Goal: Transaction & Acquisition: Purchase product/service

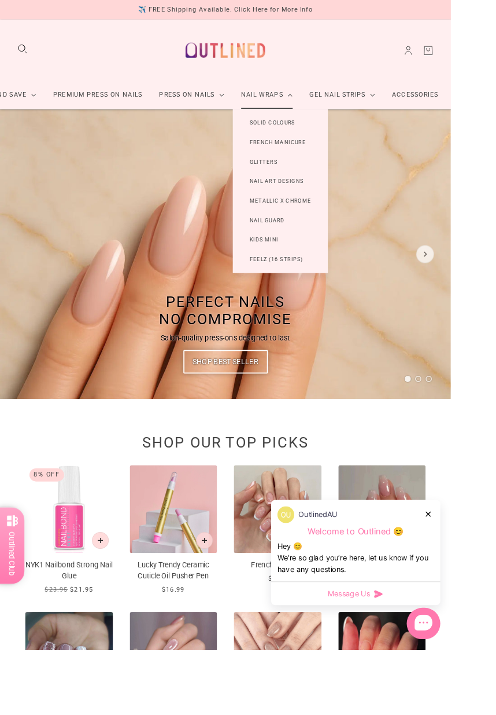
click at [304, 108] on link "Nail Wraps" at bounding box center [293, 104] width 75 height 31
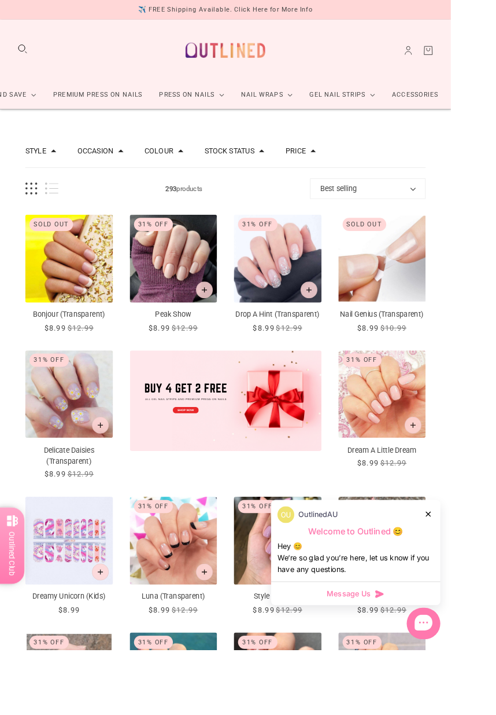
click at [474, 568] on icon at bounding box center [472, 565] width 6 height 6
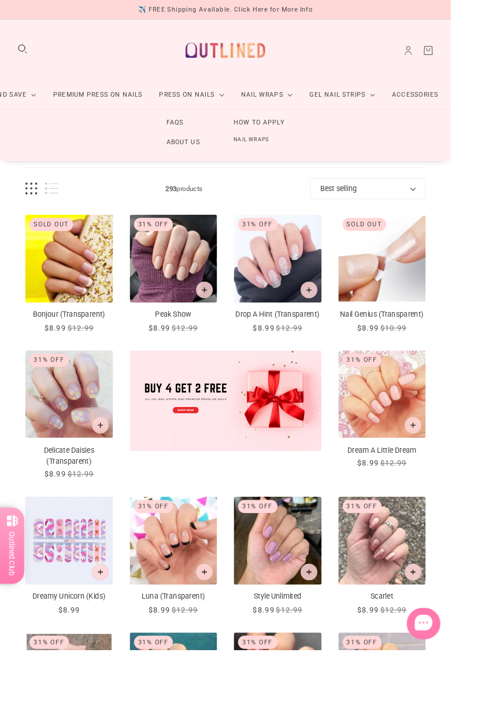
click at [198, 160] on link "About Us" at bounding box center [202, 156] width 74 height 21
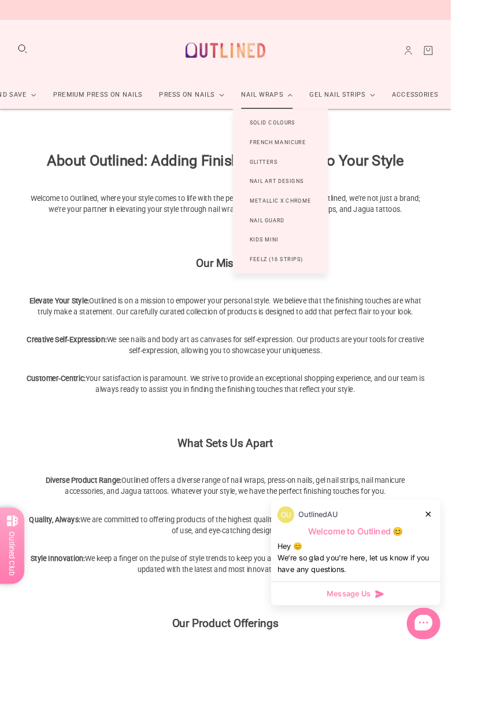
click at [332, 120] on link "Nail Wraps" at bounding box center [293, 104] width 75 height 31
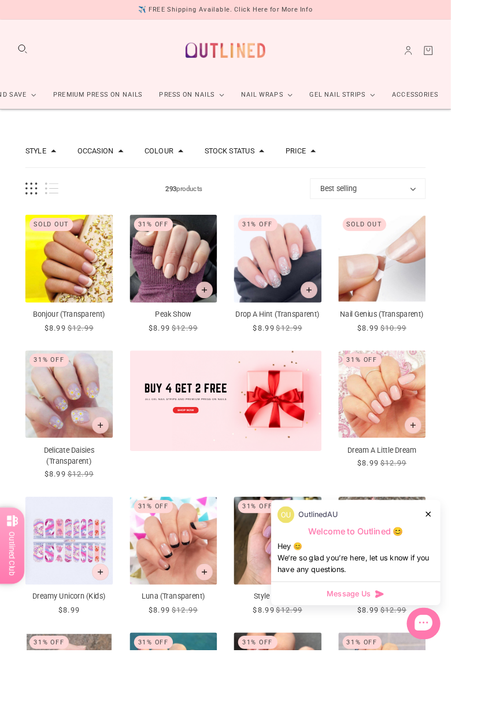
click at [60, 165] on span at bounding box center [59, 166] width 6 height 6
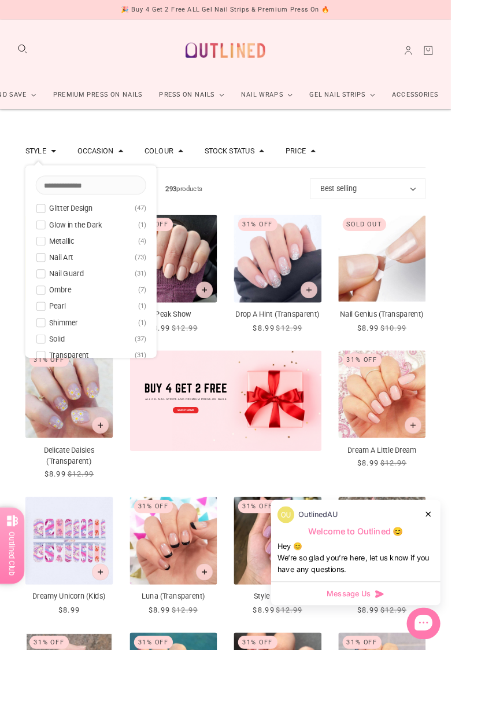
scroll to position [75, 0]
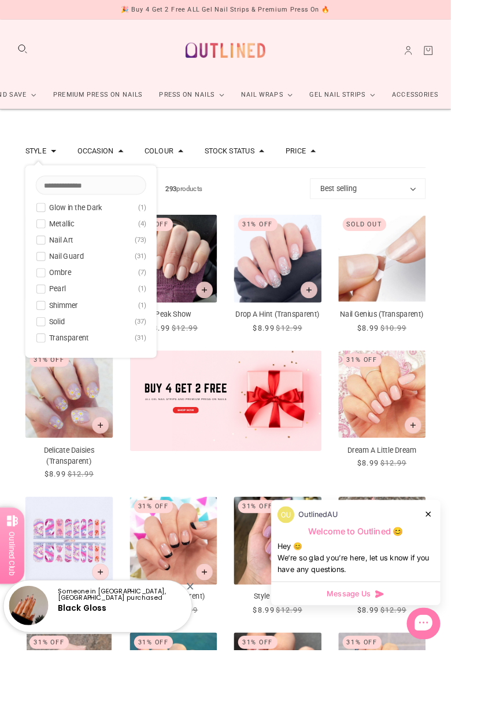
click at [78, 372] on span "Transparent" at bounding box center [76, 371] width 44 height 9
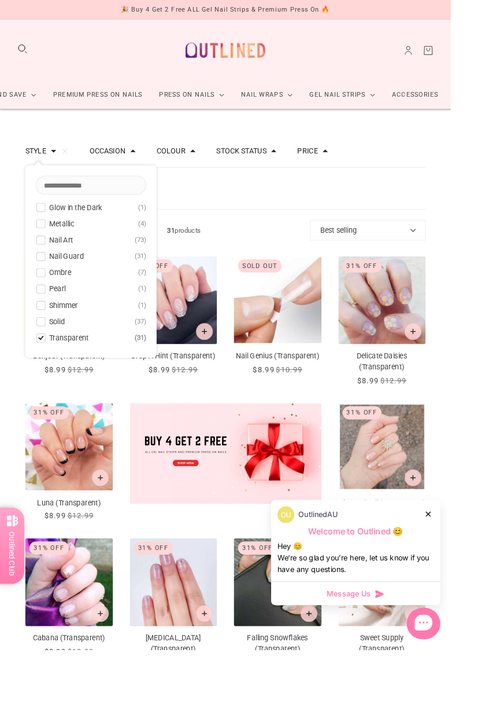
click at [402, 210] on div "Filters Clear all Style: Transparent" at bounding box center [248, 208] width 441 height 46
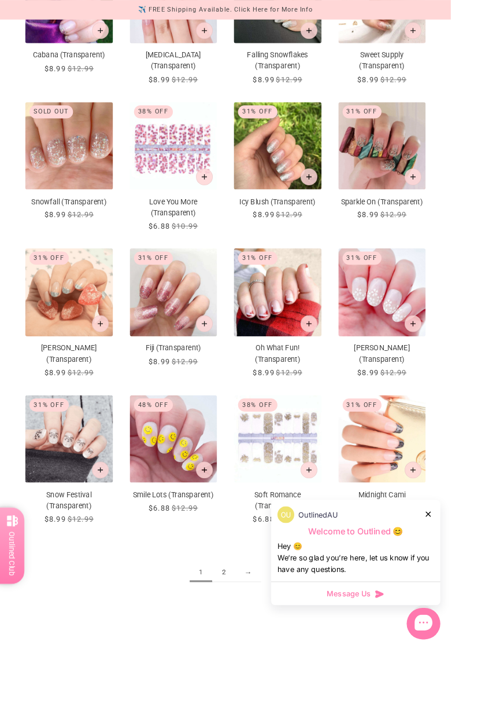
scroll to position [659, 0]
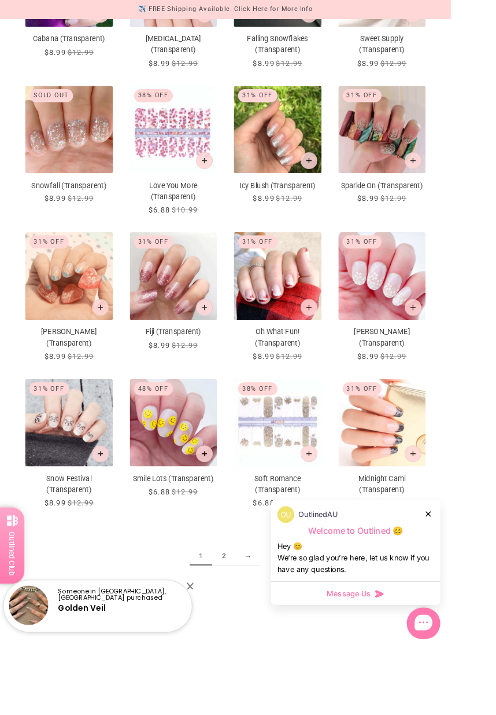
click at [245, 622] on link "2" at bounding box center [246, 611] width 25 height 21
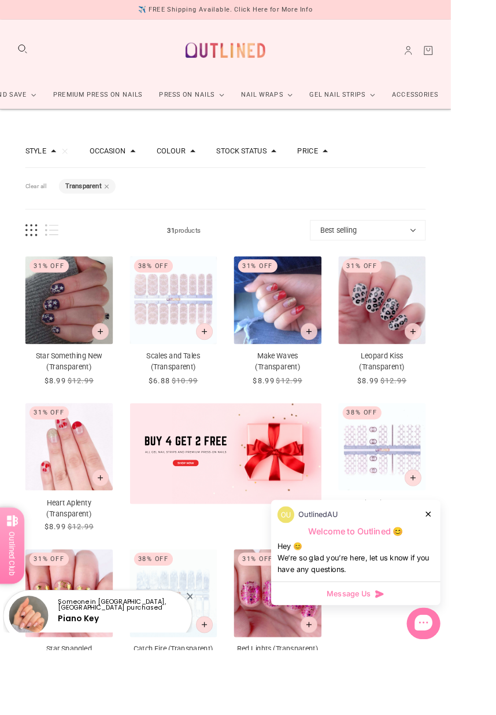
click at [474, 568] on icon at bounding box center [472, 565] width 6 height 6
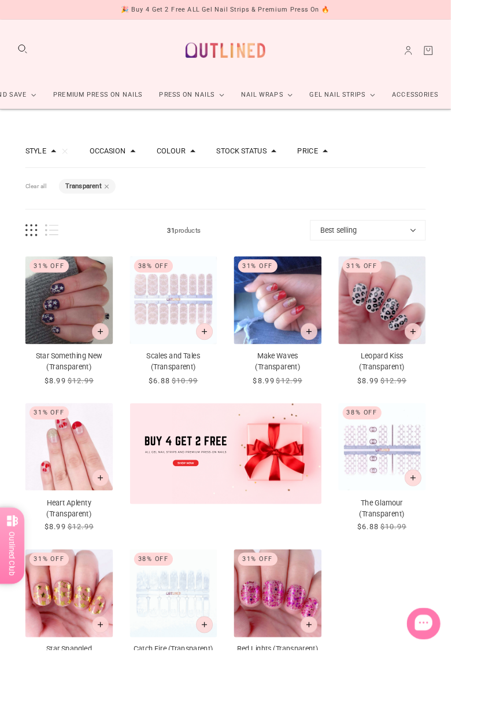
click at [187, 651] on img "Catch Fire (Transparent)" at bounding box center [191, 652] width 97 height 97
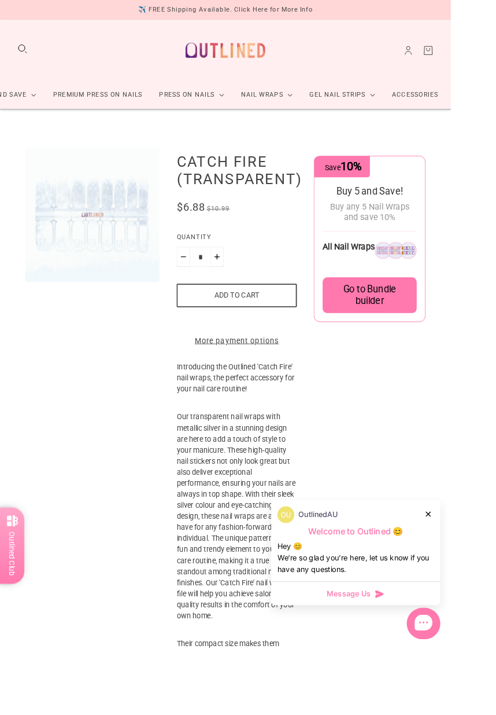
click at [112, 237] on img "Enlarge product image" at bounding box center [102, 236] width 148 height 148
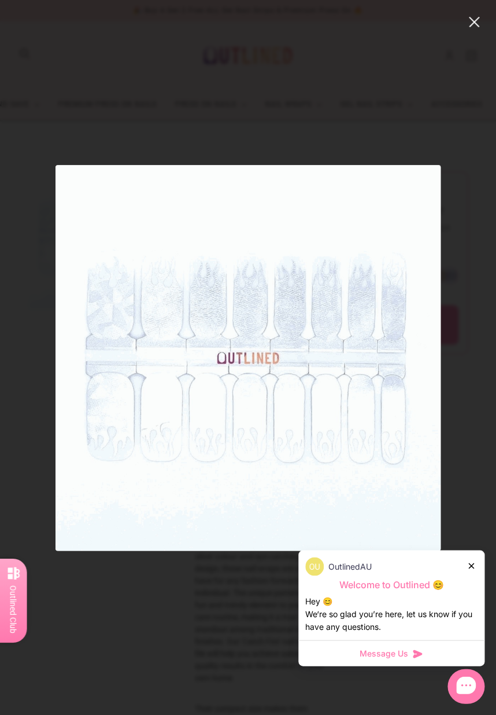
click at [474, 568] on icon at bounding box center [472, 565] width 6 height 6
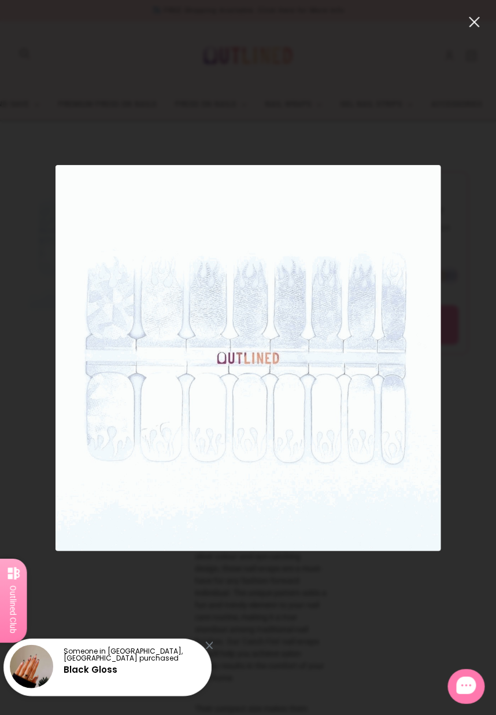
click at [481, 21] on button "close" at bounding box center [475, 22] width 14 height 14
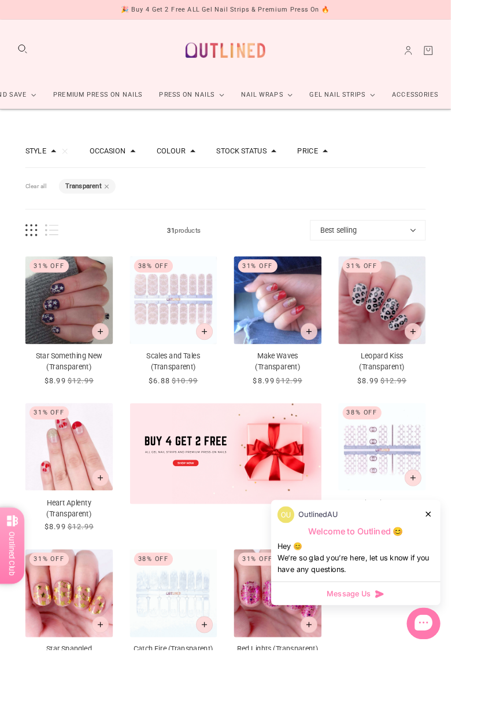
click at [46, 165] on button "Style" at bounding box center [39, 166] width 23 height 8
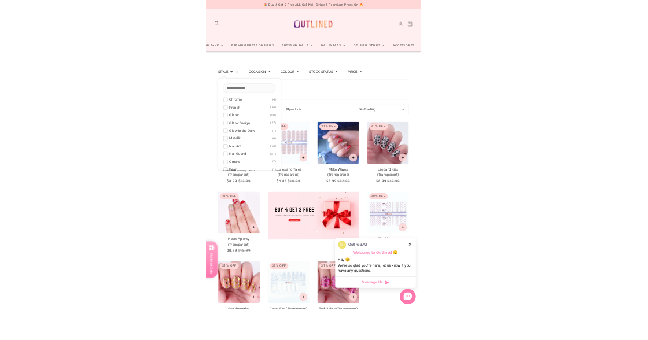
scroll to position [75, 0]
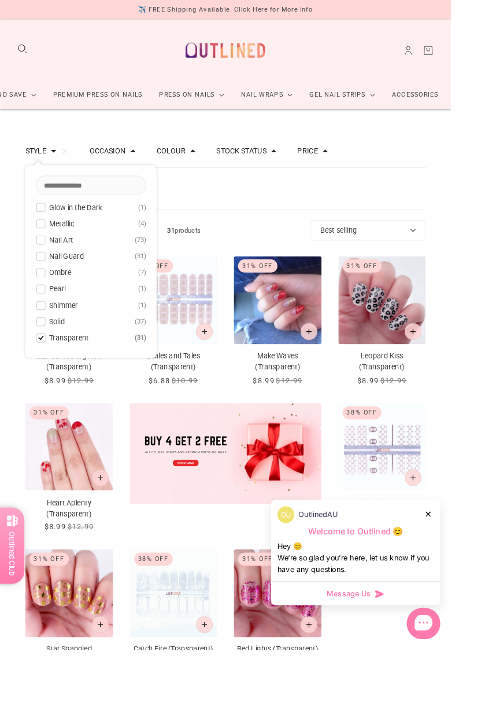
click at [72, 376] on span "Transparent" at bounding box center [76, 371] width 44 height 9
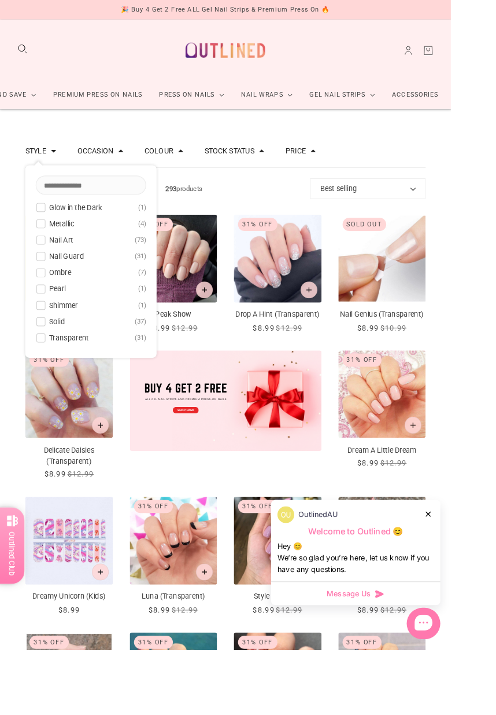
click at [65, 300] on span "Ombre" at bounding box center [66, 299] width 24 height 9
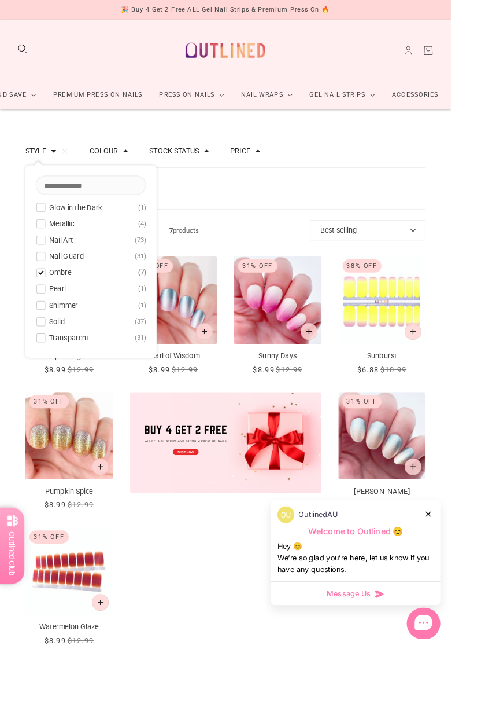
click at [48, 263] on span at bounding box center [45, 264] width 9 height 9
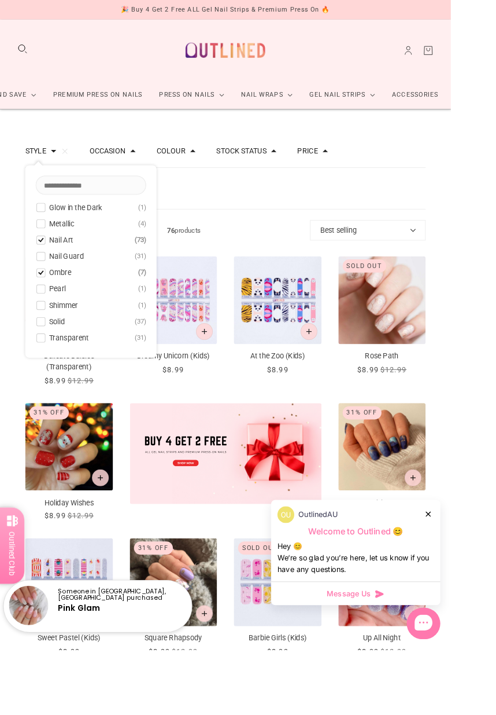
click at [291, 213] on div "Filters Clear all Style: Ombre Style: Nail Art" at bounding box center [248, 208] width 441 height 46
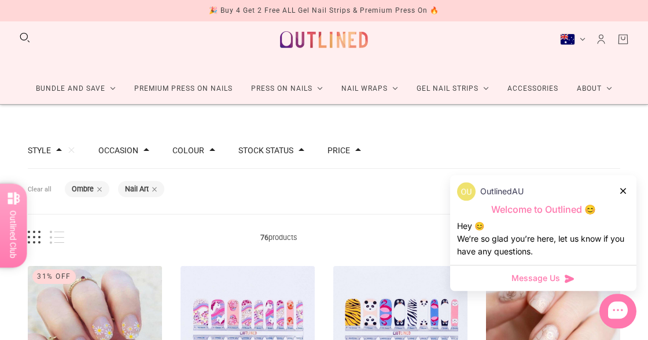
scroll to position [19, 0]
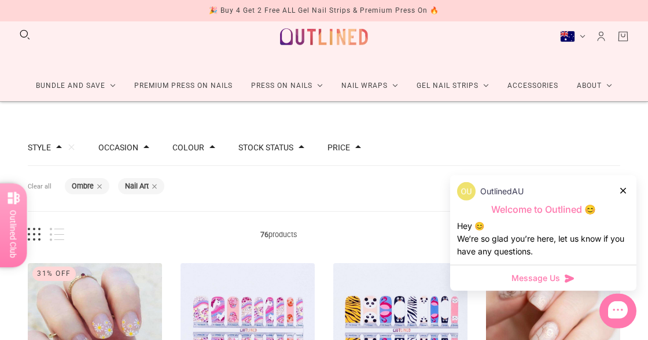
click at [496, 194] on icon at bounding box center [623, 191] width 6 height 6
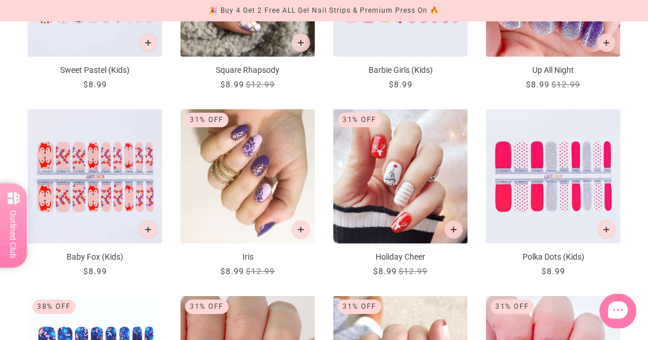
scroll to position [734, 0]
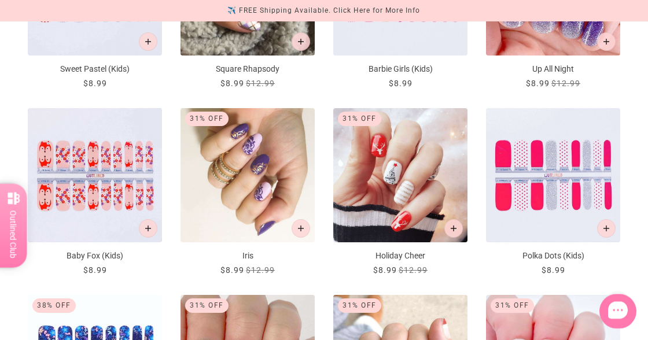
click at [256, 182] on img "Iris" at bounding box center [248, 175] width 134 height 134
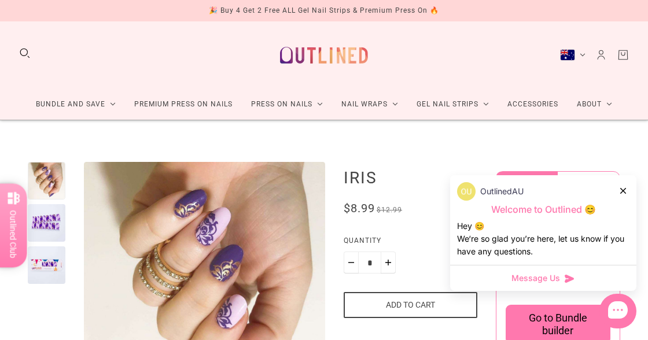
click at [626, 189] on icon at bounding box center [623, 191] width 6 height 6
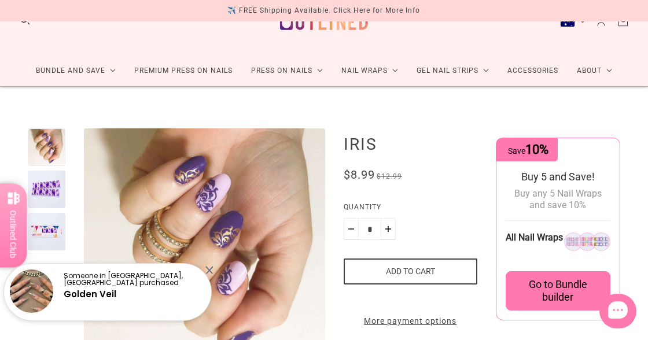
scroll to position [33, 0]
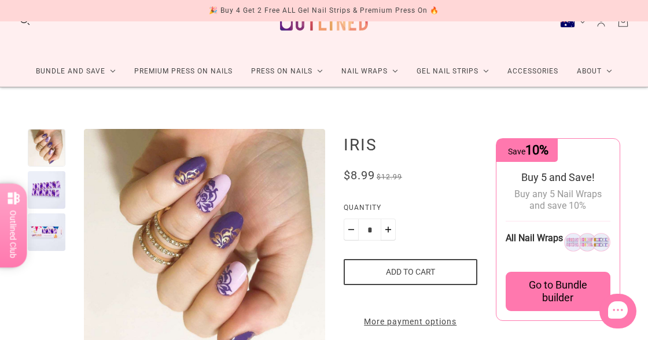
click at [554, 295] on span "Go to Bundle builder" at bounding box center [558, 291] width 91 height 25
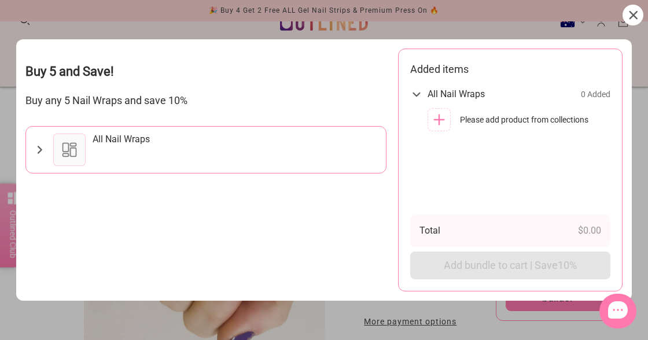
click at [631, 15] on icon at bounding box center [633, 15] width 8 height 8
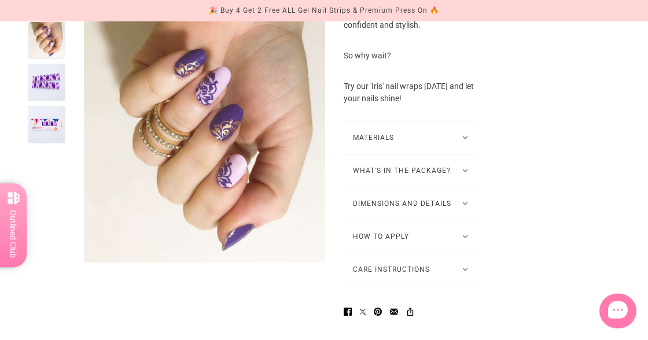
scroll to position [682, 0]
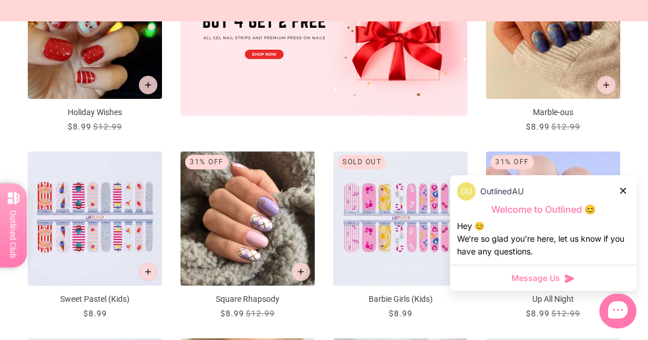
scroll to position [555, 0]
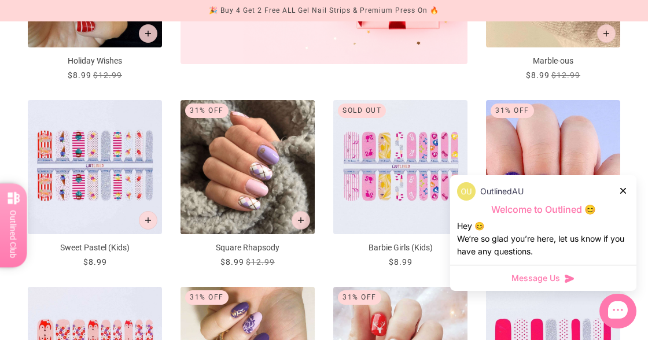
click at [259, 172] on img "Square Rhapsody" at bounding box center [248, 167] width 134 height 134
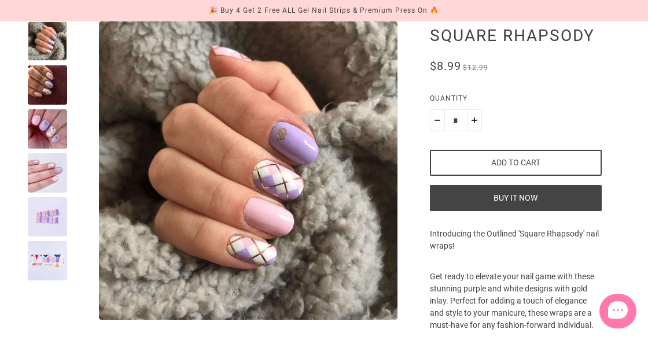
scroll to position [142, 0]
click at [50, 212] on div at bounding box center [47, 216] width 39 height 39
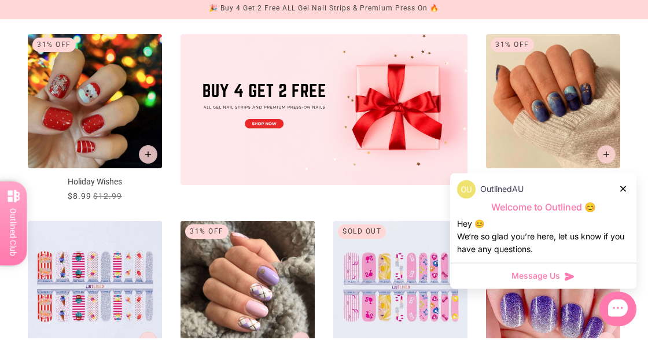
scroll to position [432, 0]
click at [625, 188] on icon at bounding box center [623, 191] width 6 height 6
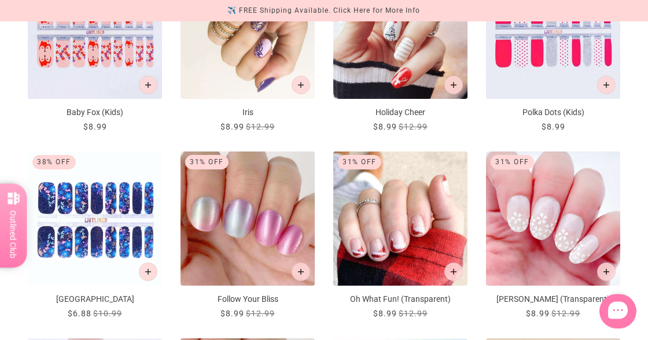
scroll to position [0, 0]
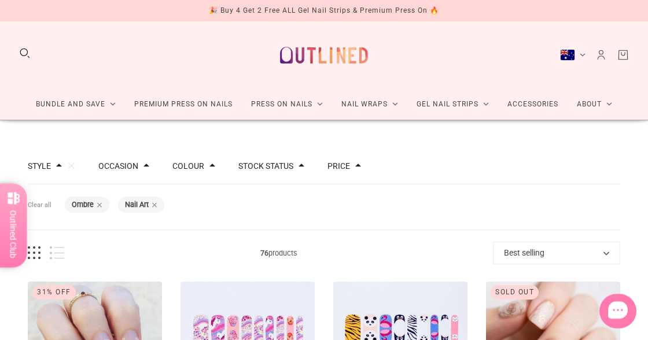
click at [209, 165] on span at bounding box center [212, 166] width 6 height 6
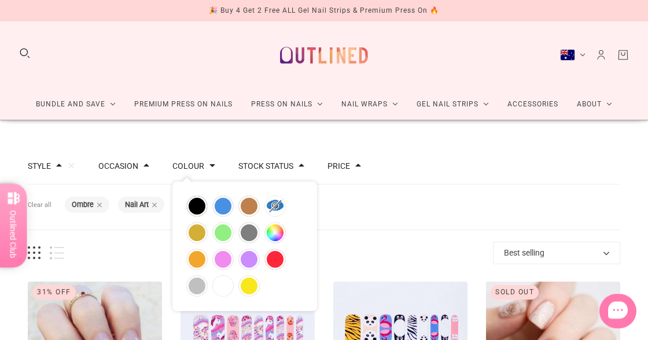
click at [250, 256] on button "purple" at bounding box center [249, 259] width 20 height 20
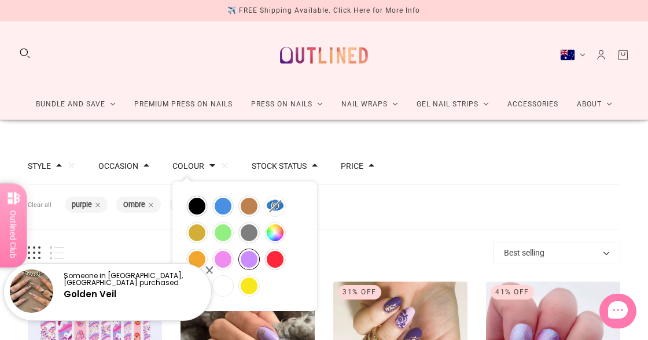
click at [280, 262] on button "red" at bounding box center [275, 259] width 20 height 20
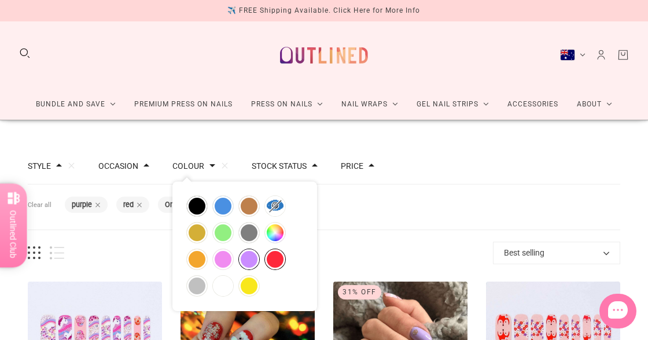
click at [224, 204] on button "blue" at bounding box center [223, 206] width 20 height 20
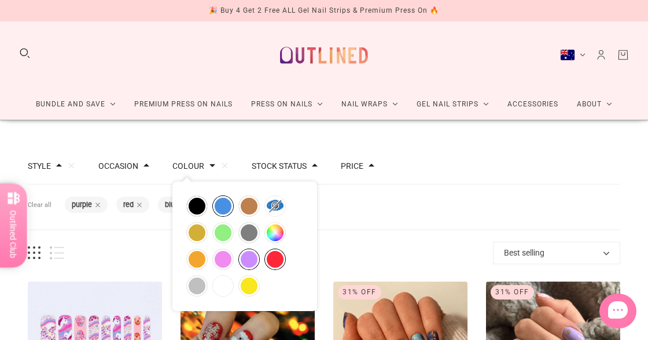
click at [461, 169] on div "Style Clear Chrome 1 French 5 Glitter 39 Glitter Design 27 Metallic 2 Nail Art …" at bounding box center [324, 167] width 592 height 36
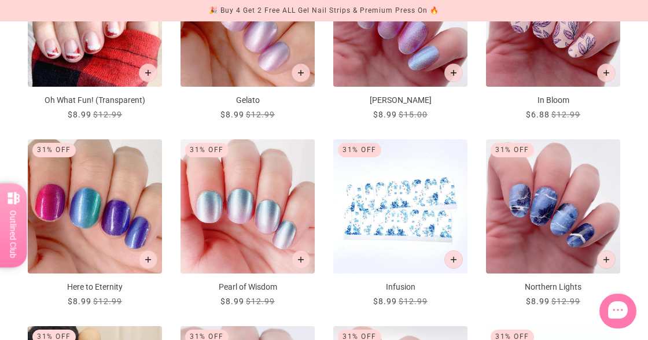
scroll to position [899, 0]
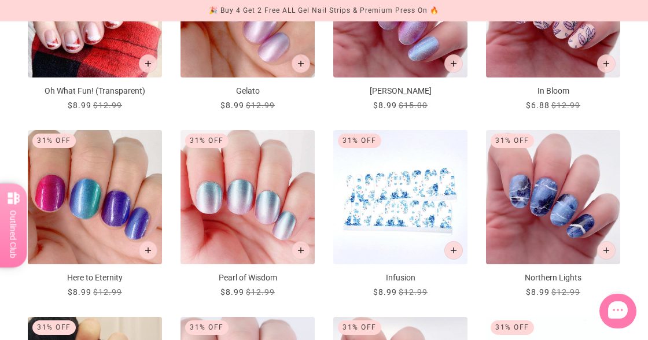
click at [401, 207] on img "Infusion" at bounding box center [400, 197] width 134 height 134
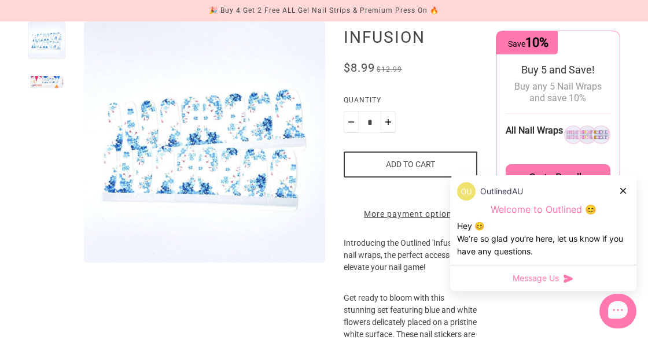
scroll to position [141, 0]
click at [626, 189] on icon at bounding box center [623, 191] width 6 height 6
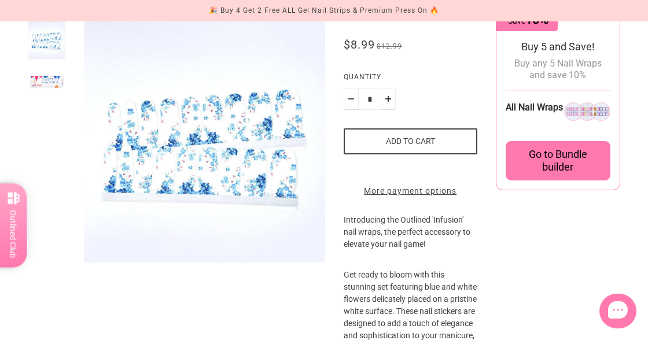
scroll to position [0, 0]
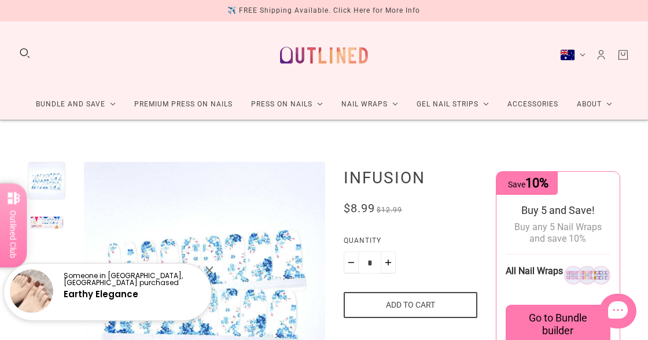
click at [392, 104] on icon at bounding box center [395, 103] width 6 height 3
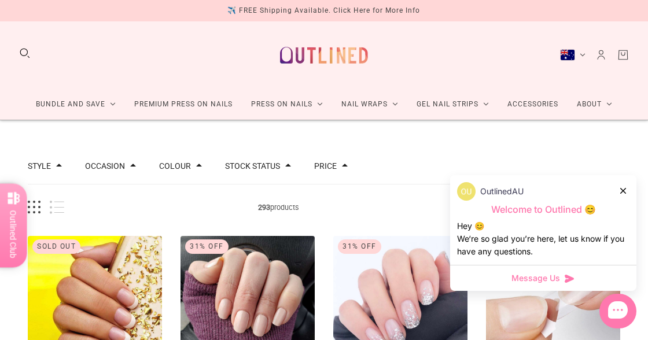
click at [607, 104] on icon at bounding box center [609, 103] width 6 height 3
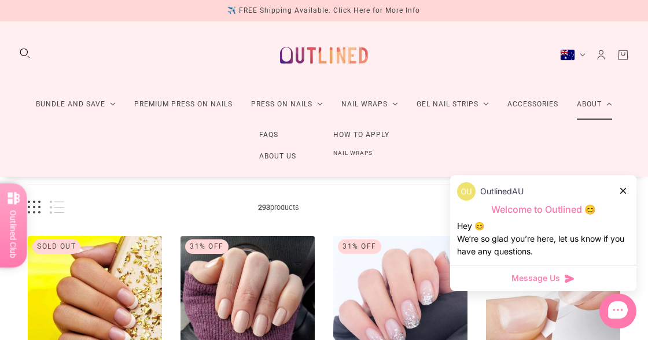
click at [361, 156] on link "Nail Wraps" at bounding box center [353, 153] width 76 height 15
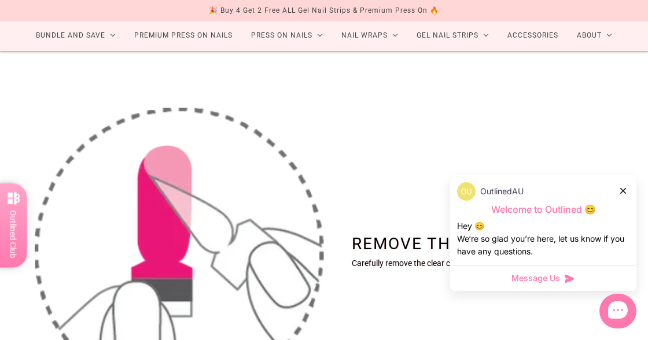
scroll to position [69, 0]
click at [625, 194] on icon at bounding box center [623, 191] width 6 height 6
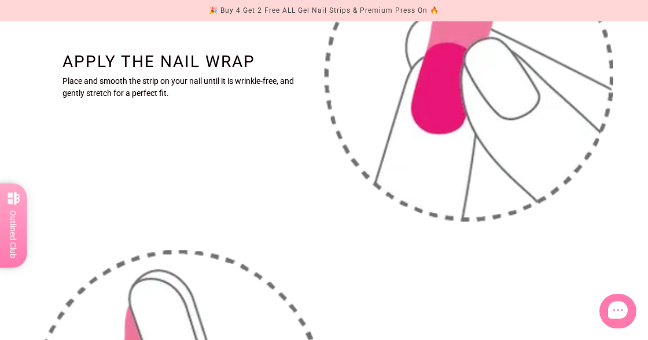
scroll to position [0, 0]
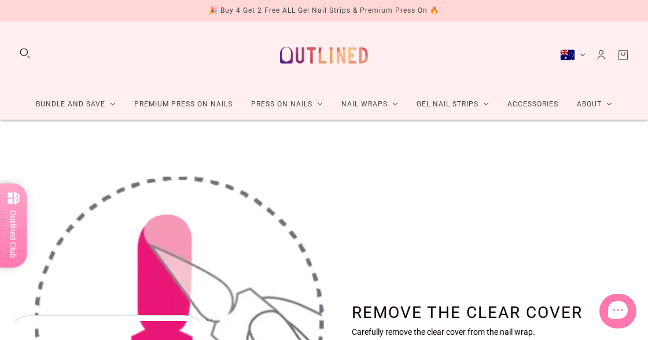
click at [485, 102] on icon at bounding box center [486, 103] width 6 height 3
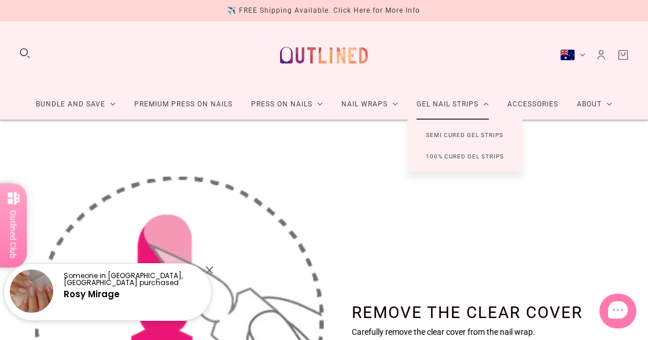
click at [463, 132] on link "Semi Cured Gel Strips" at bounding box center [464, 134] width 115 height 21
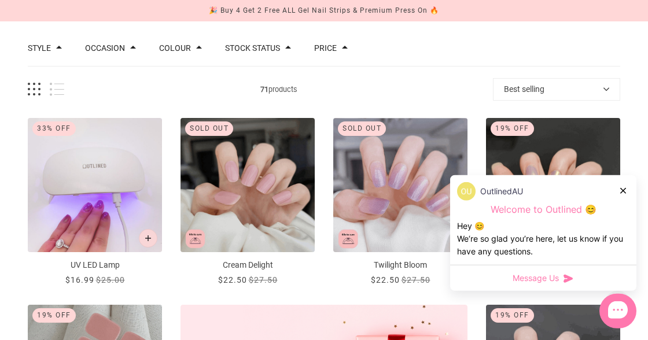
scroll to position [118, 0]
click at [623, 188] on icon at bounding box center [623, 191] width 6 height 6
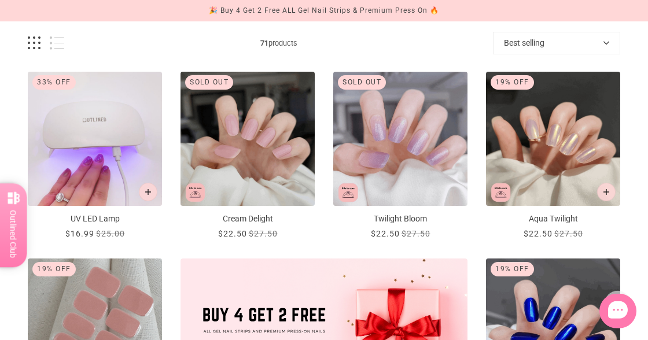
scroll to position [153, 0]
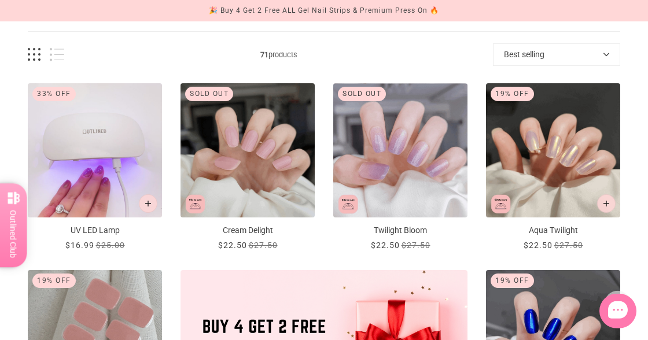
click at [562, 152] on img "Aqua Twilight" at bounding box center [553, 150] width 134 height 134
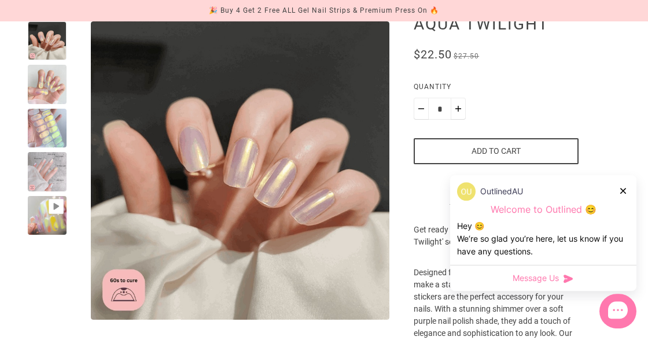
scroll to position [154, 0]
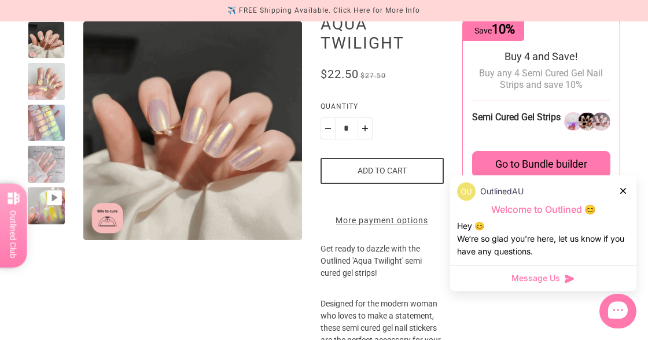
click at [623, 190] on icon at bounding box center [623, 191] width 6 height 6
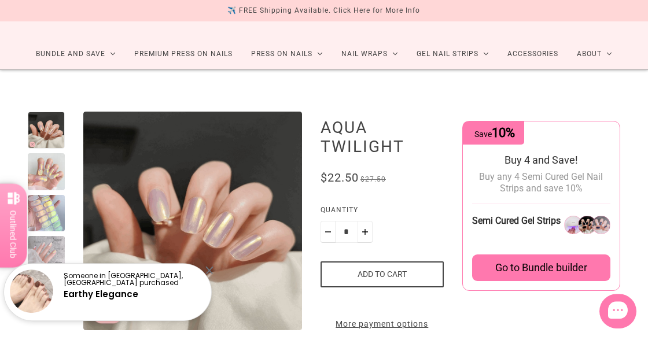
scroll to position [49, 0]
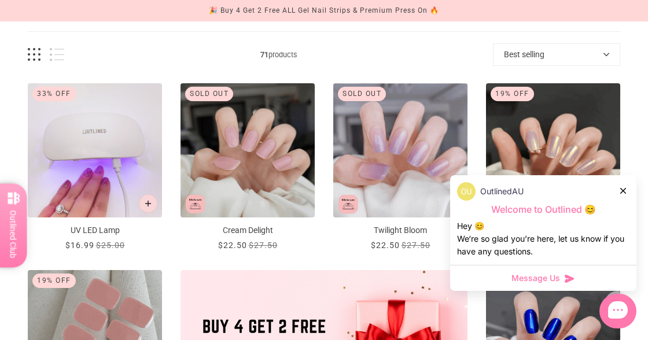
scroll to position [259, 0]
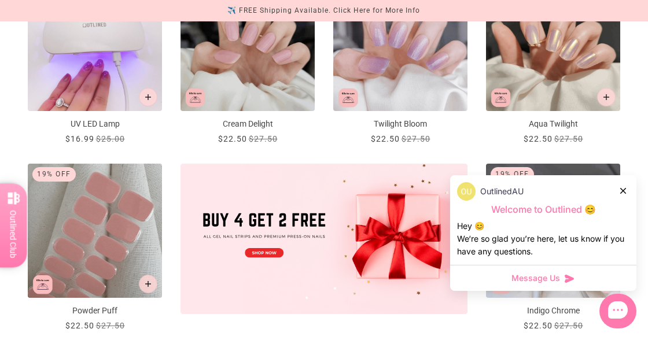
click at [623, 194] on icon at bounding box center [623, 191] width 6 height 6
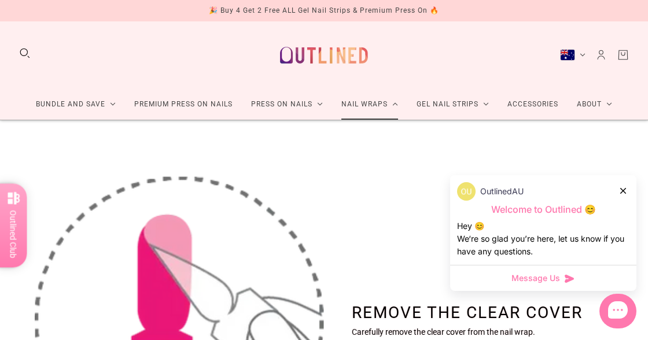
click at [376, 105] on link "Nail Wraps" at bounding box center [369, 104] width 75 height 31
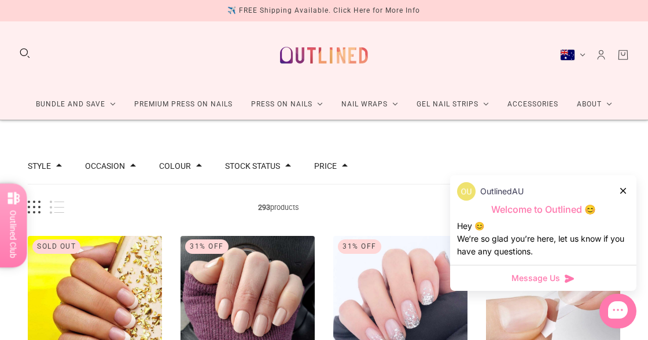
click at [59, 167] on span at bounding box center [59, 166] width 6 height 6
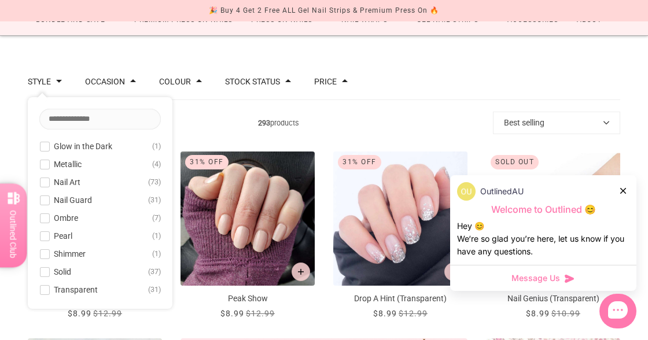
scroll to position [74, 0]
click at [76, 199] on span "Nail Guard" at bounding box center [73, 197] width 38 height 9
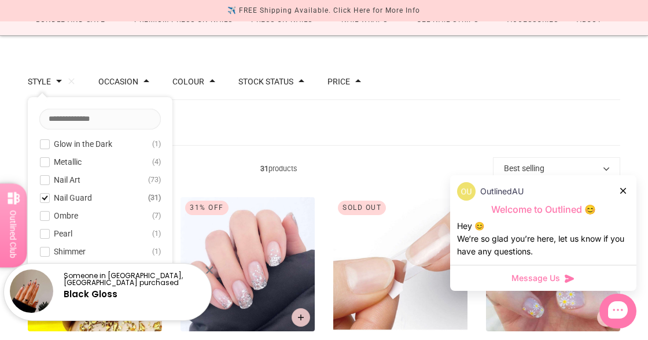
click at [621, 194] on icon at bounding box center [623, 191] width 6 height 6
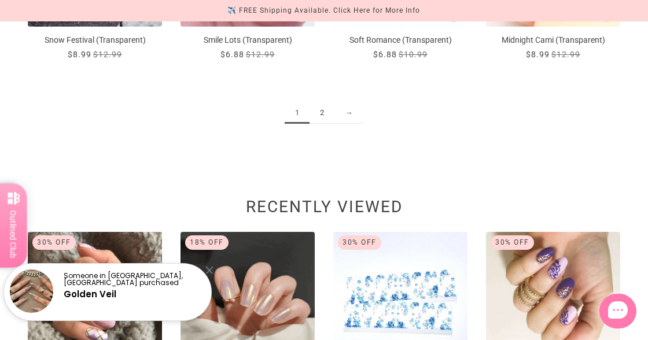
scroll to position [1324, 0]
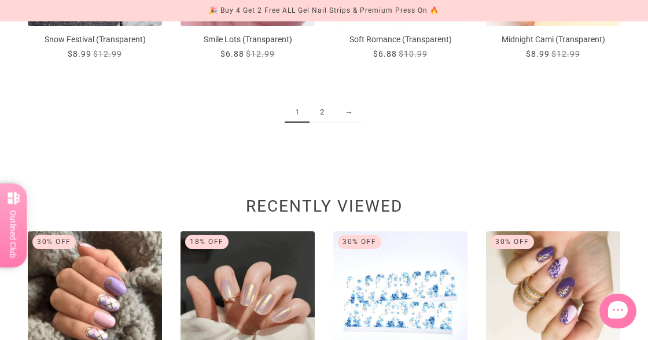
click at [324, 106] on link "2" at bounding box center [322, 112] width 25 height 21
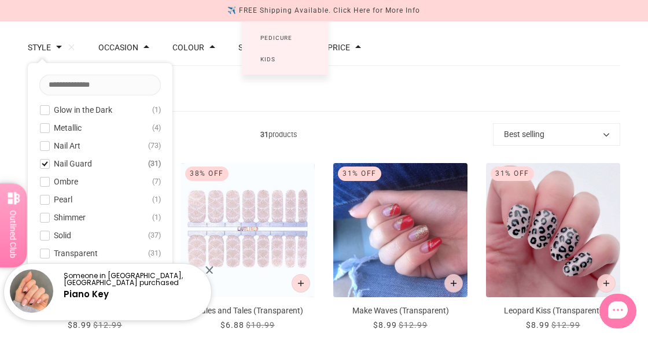
scroll to position [134, 0]
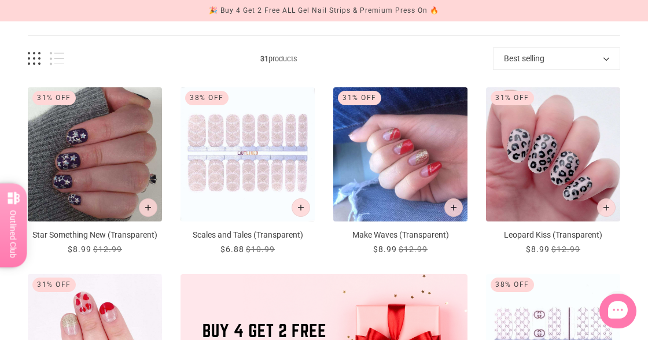
scroll to position [0, 0]
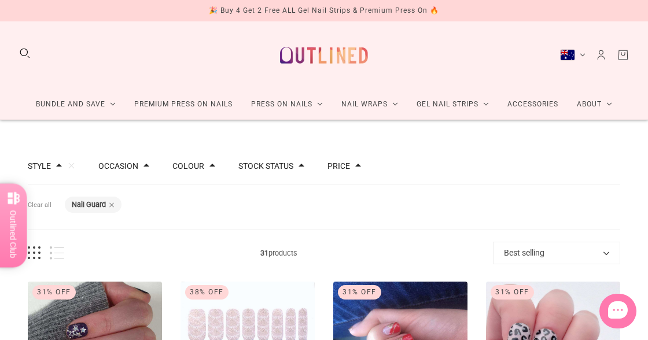
click at [60, 167] on span at bounding box center [59, 166] width 6 height 6
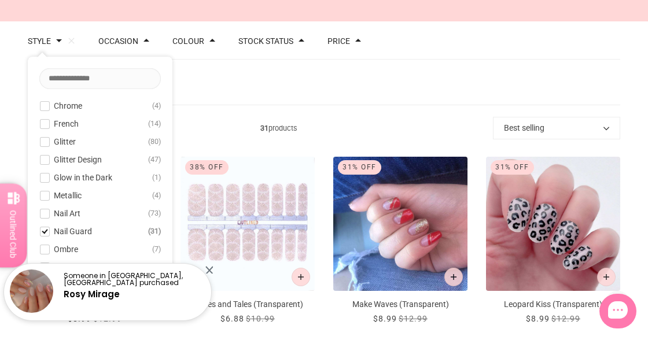
scroll to position [134, 0]
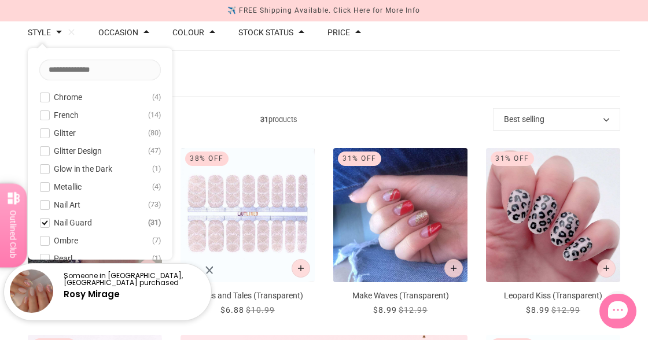
click at [45, 224] on span at bounding box center [45, 223] width 9 height 9
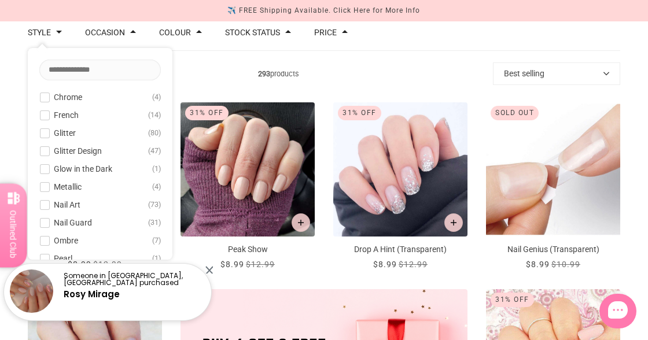
click at [47, 244] on span at bounding box center [45, 241] width 9 height 9
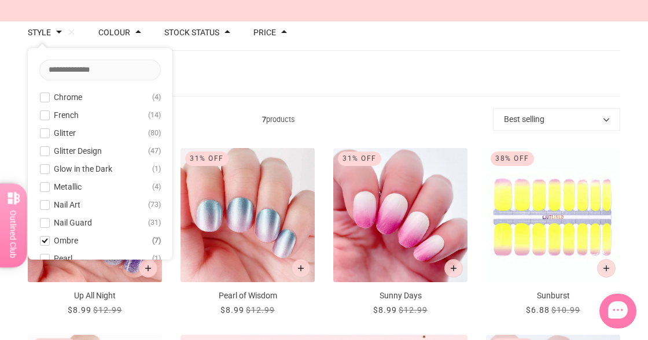
click at [231, 69] on div "Filters Clear all Style: Ombre" at bounding box center [324, 74] width 592 height 46
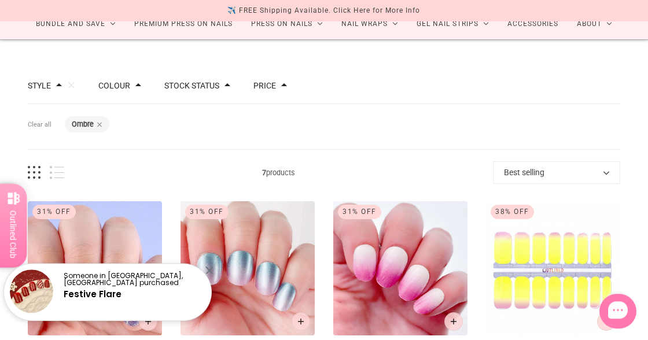
scroll to position [135, 0]
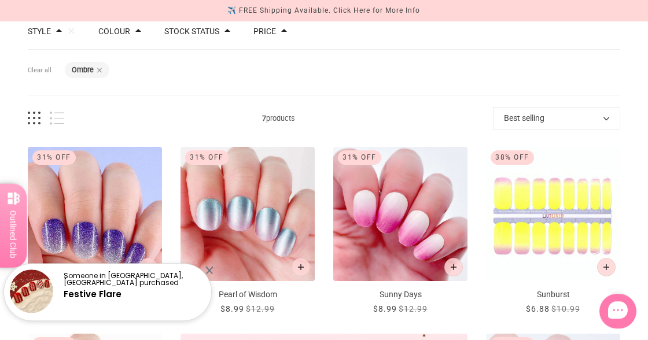
click at [400, 210] on img "Sunny Days" at bounding box center [400, 214] width 134 height 134
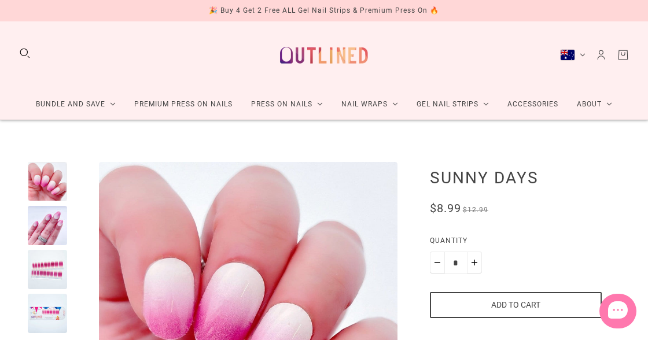
click at [58, 250] on div at bounding box center [47, 269] width 39 height 39
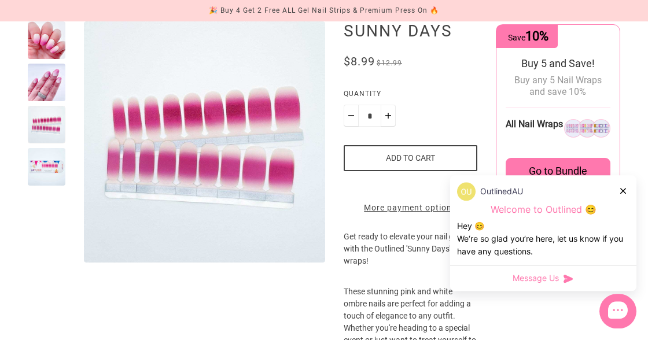
scroll to position [147, 0]
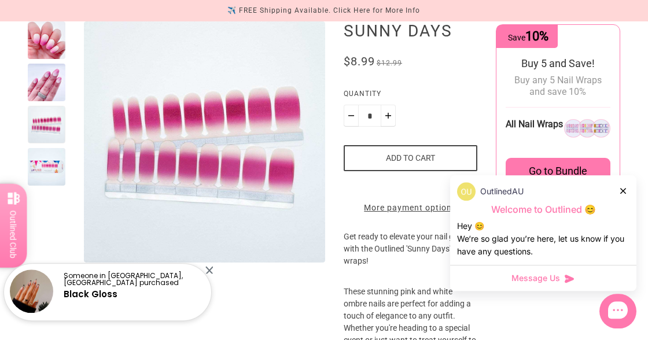
click at [52, 81] on div at bounding box center [47, 83] width 38 height 38
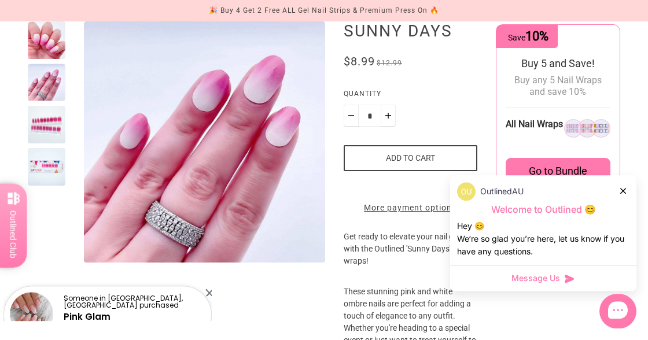
click at [626, 190] on icon at bounding box center [623, 191] width 6 height 6
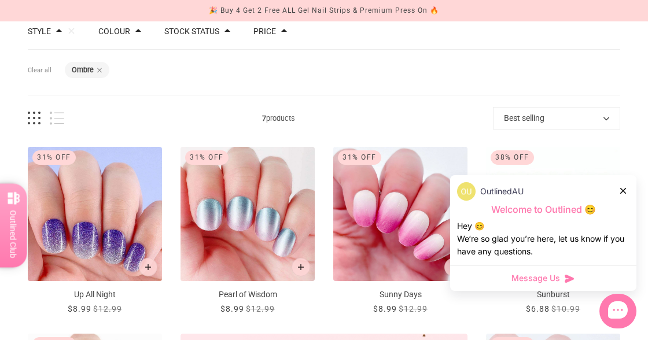
scroll to position [137, 0]
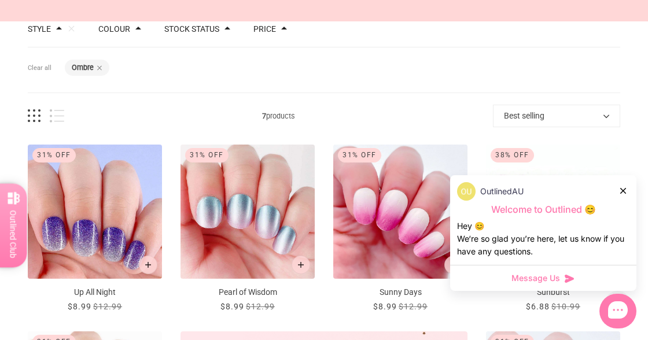
click at [623, 188] on icon at bounding box center [623, 191] width 6 height 6
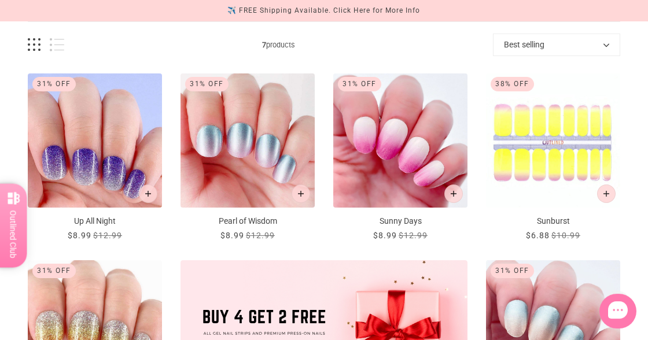
scroll to position [207, 0]
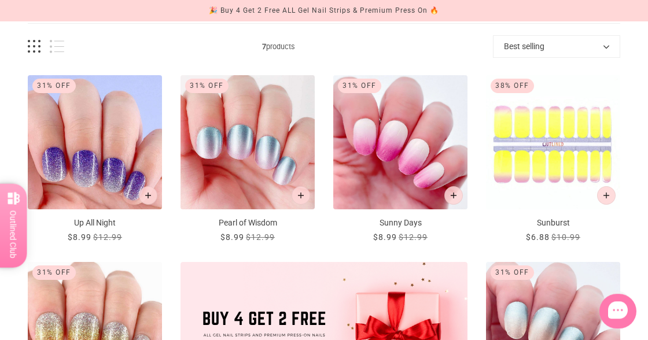
scroll to position [134, 0]
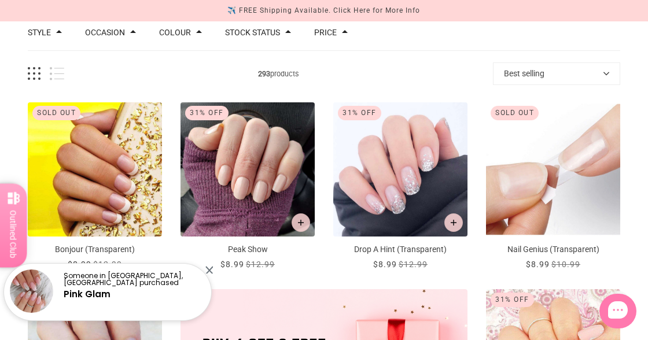
click at [46, 33] on button "Style" at bounding box center [39, 32] width 23 height 8
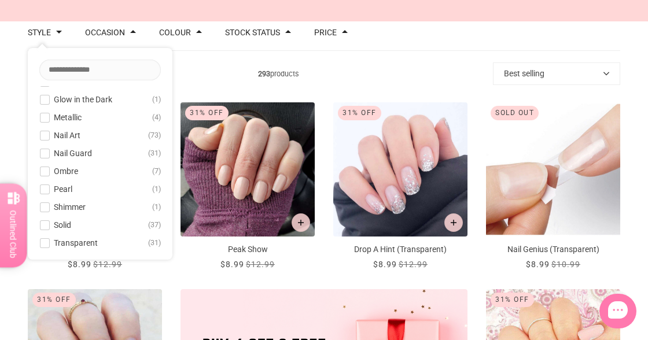
scroll to position [74, 0]
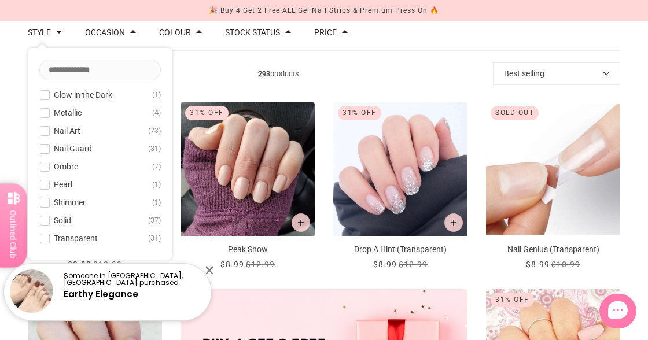
click at [54, 222] on span "Solid" at bounding box center [62, 220] width 17 height 9
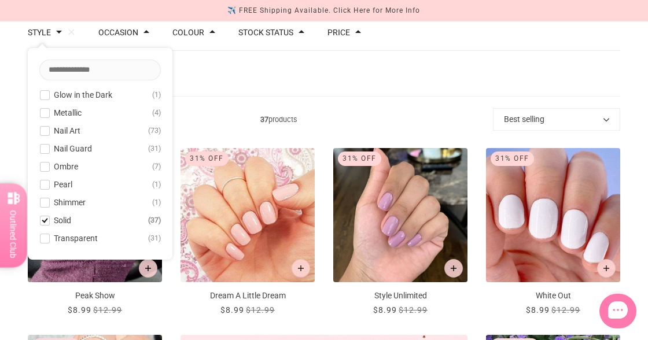
click at [340, 90] on div "Filters Clear all Style: Solid" at bounding box center [324, 74] width 592 height 46
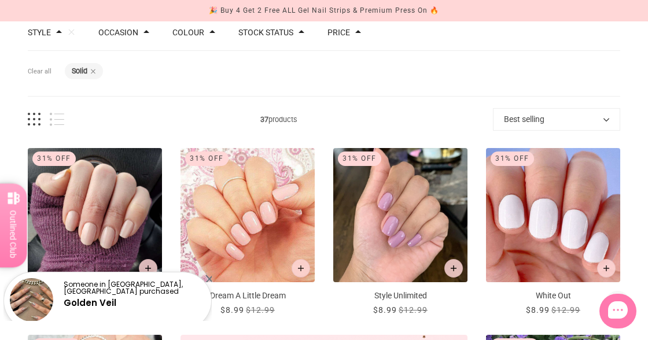
click at [195, 35] on button "Colour" at bounding box center [188, 32] width 32 height 8
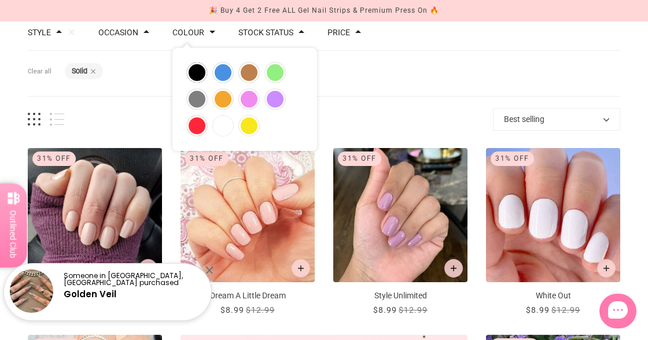
click at [225, 67] on button "blue" at bounding box center [223, 72] width 20 height 20
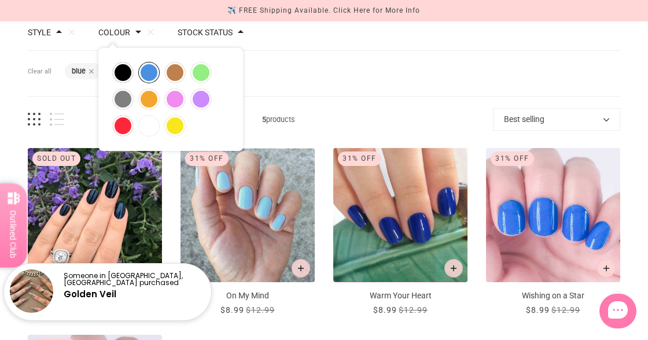
click at [203, 94] on button "purple" at bounding box center [201, 99] width 20 height 20
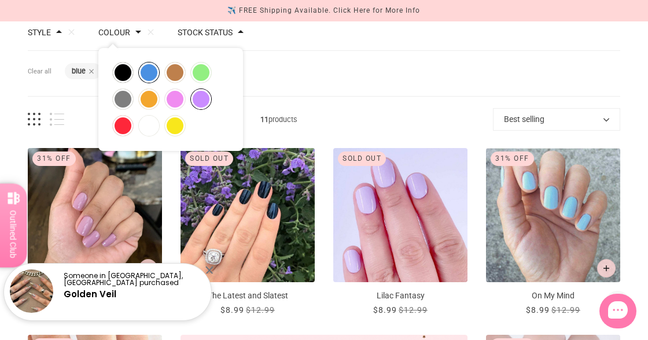
click at [124, 127] on button "red" at bounding box center [123, 126] width 20 height 20
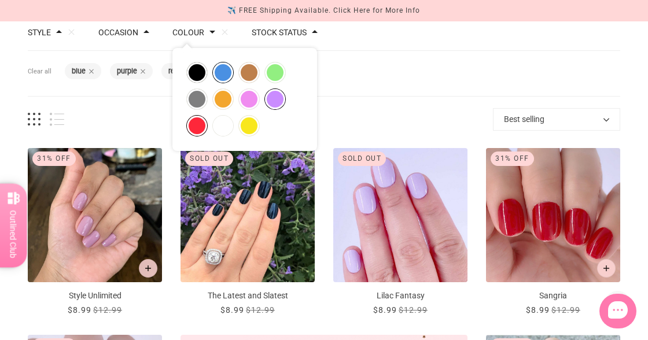
click at [393, 81] on div "Filters Clear all Colour: blue Colour: purple Colour: red Style: Solid" at bounding box center [324, 74] width 592 height 46
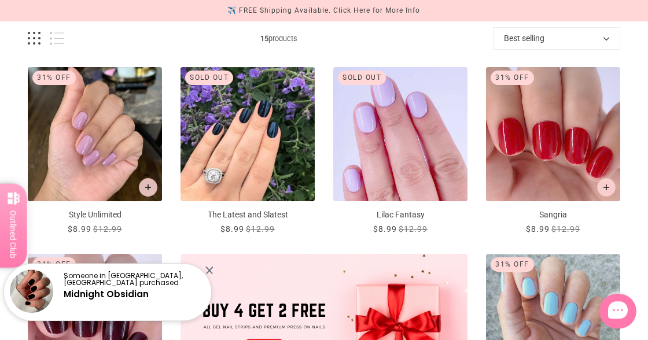
scroll to position [213, 0]
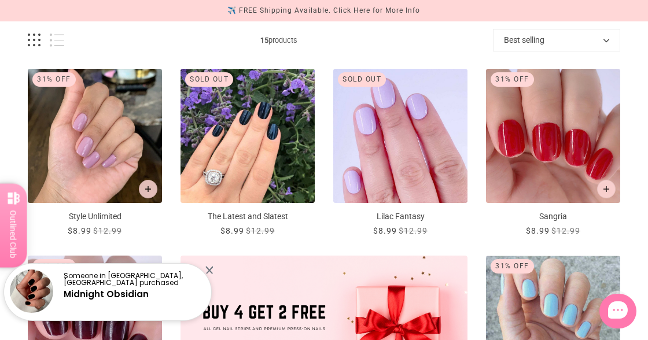
click at [256, 142] on img "The Latest and Slatest" at bounding box center [248, 136] width 134 height 134
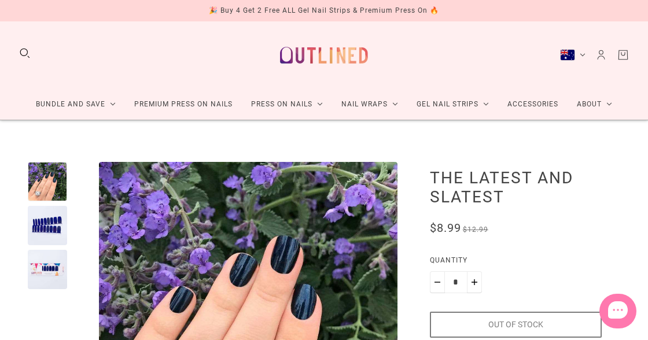
click at [52, 226] on div at bounding box center [47, 225] width 39 height 39
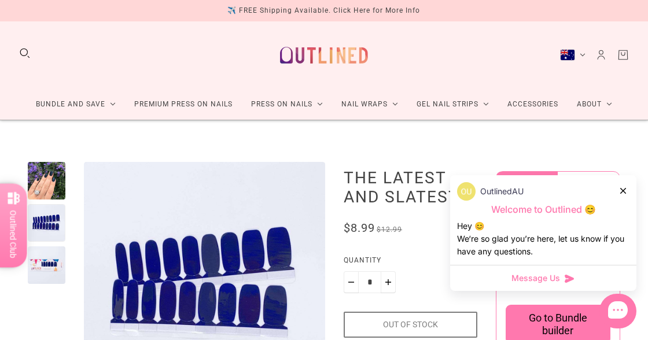
click at [623, 185] on div "OutlinedAU" at bounding box center [543, 191] width 172 height 19
click at [623, 189] on icon at bounding box center [623, 191] width 6 height 6
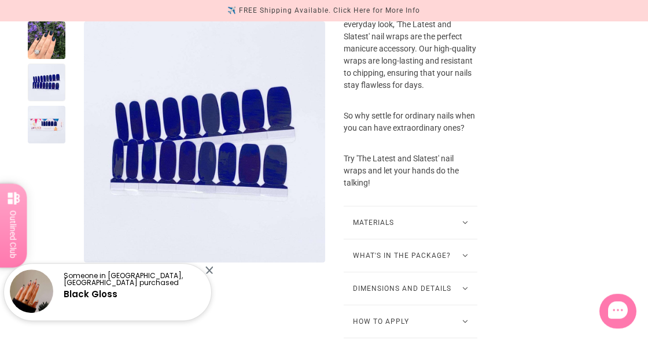
scroll to position [716, 0]
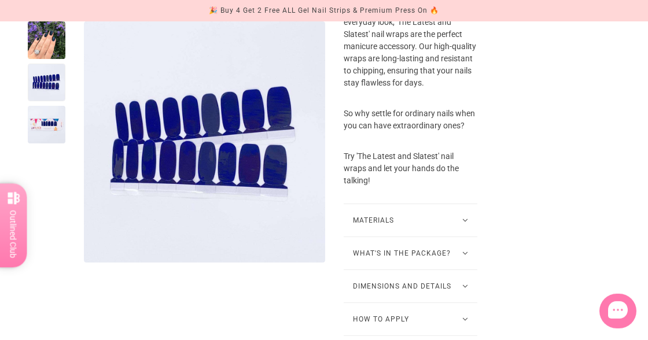
click at [462, 253] on icon at bounding box center [465, 253] width 6 height 3
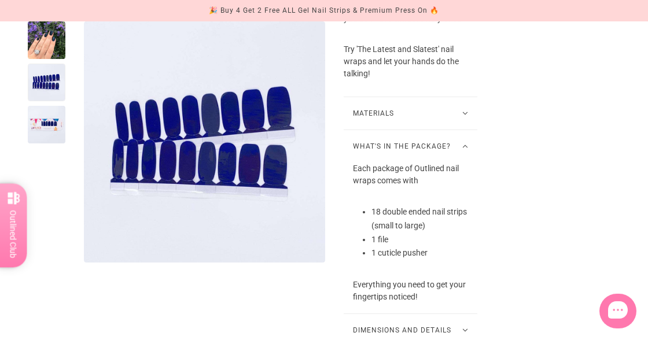
scroll to position [823, 0]
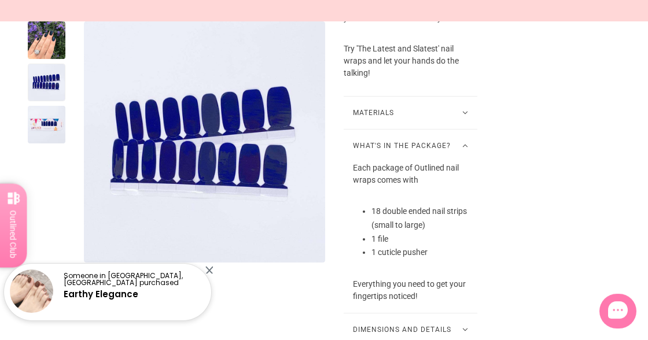
click at [49, 119] on div at bounding box center [47, 125] width 38 height 38
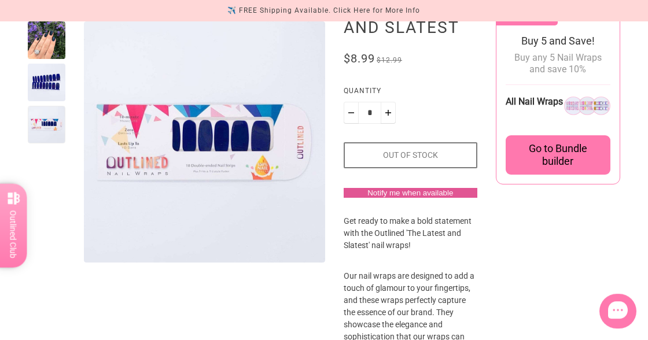
scroll to position [0, 0]
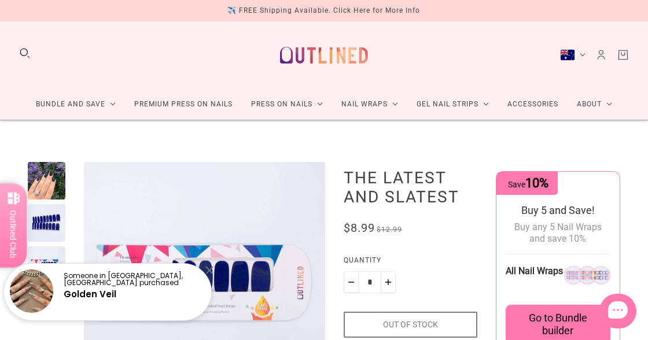
click at [552, 321] on span "Go to Bundle builder" at bounding box center [558, 324] width 91 height 25
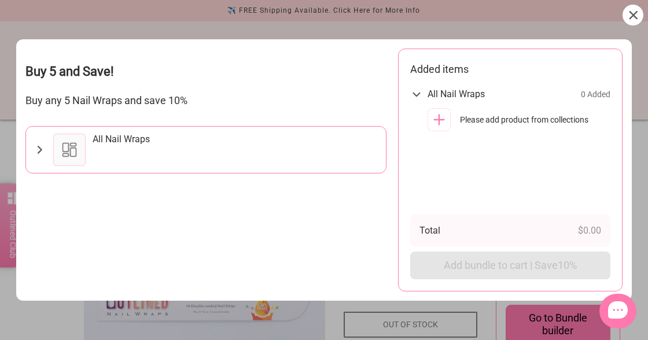
click at [119, 134] on div "All Nail Wraps" at bounding box center [121, 140] width 57 height 12
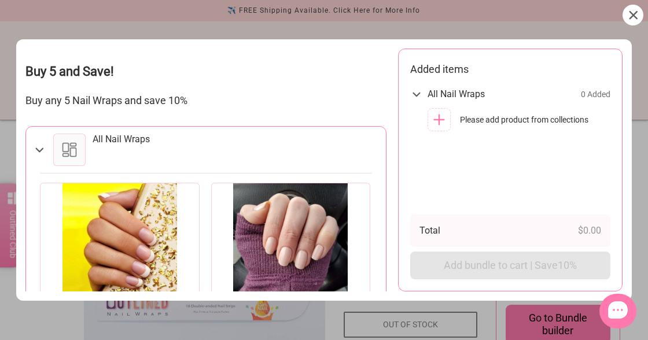
click at [71, 138] on div at bounding box center [69, 150] width 32 height 32
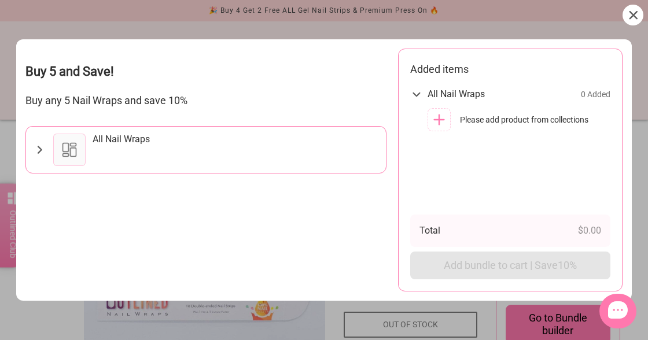
click at [75, 140] on div at bounding box center [69, 150] width 32 height 32
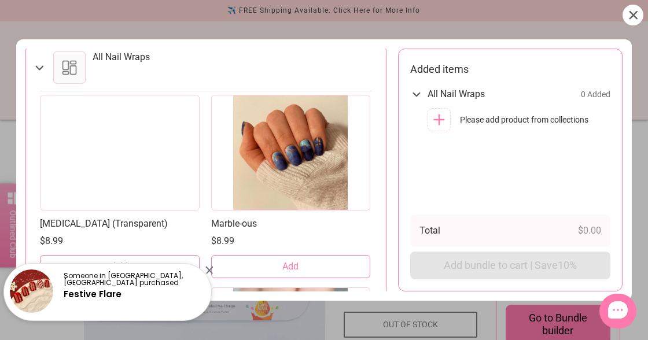
scroll to position [2493, 0]
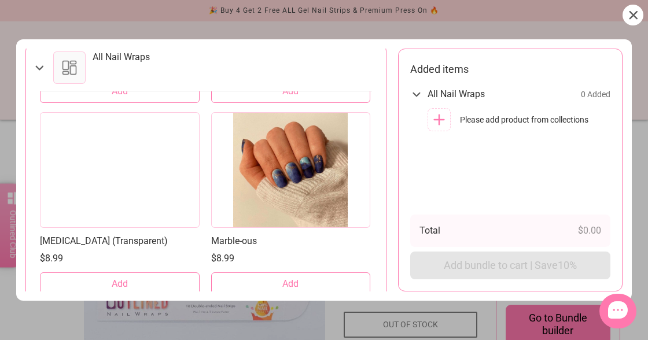
click at [635, 15] on icon at bounding box center [633, 15] width 8 height 8
